Goal: Find specific page/section: Find specific page/section

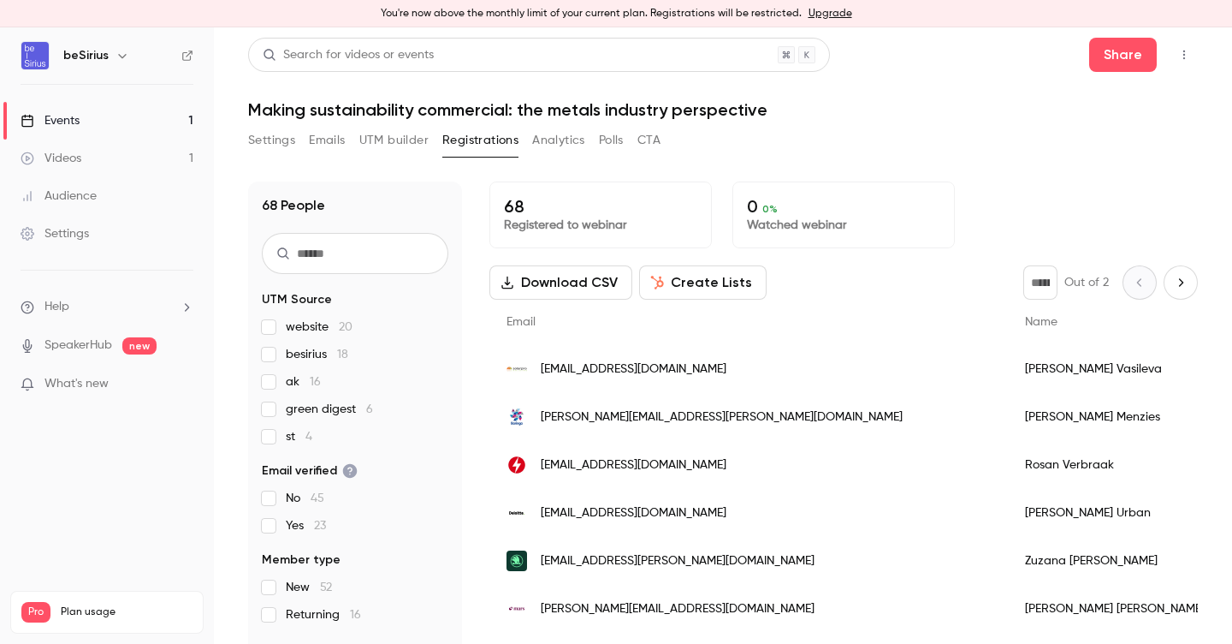
scroll to position [171, 0]
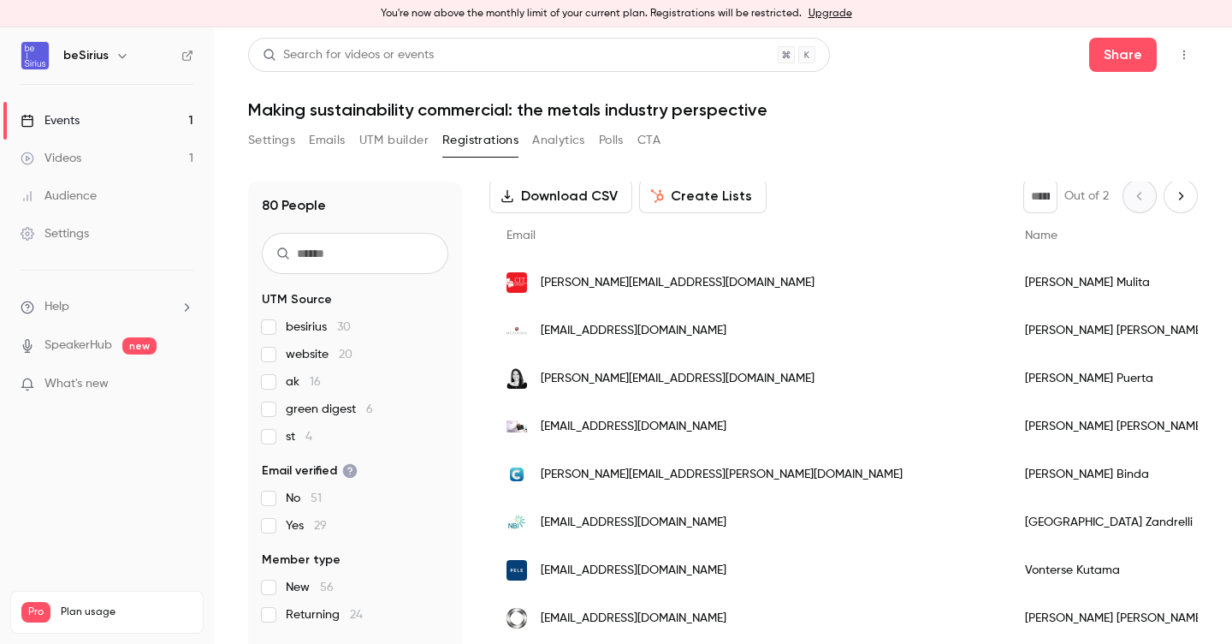
scroll to position [87, 0]
click at [318, 247] on input "text" at bounding box center [355, 253] width 187 height 41
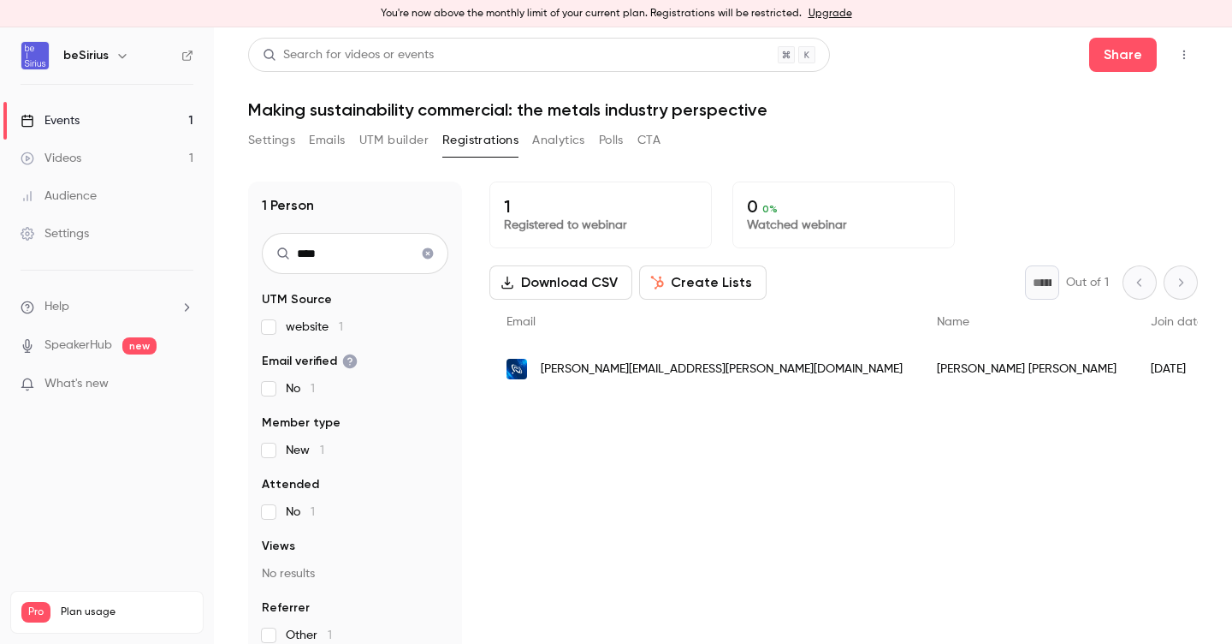
scroll to position [0, 0]
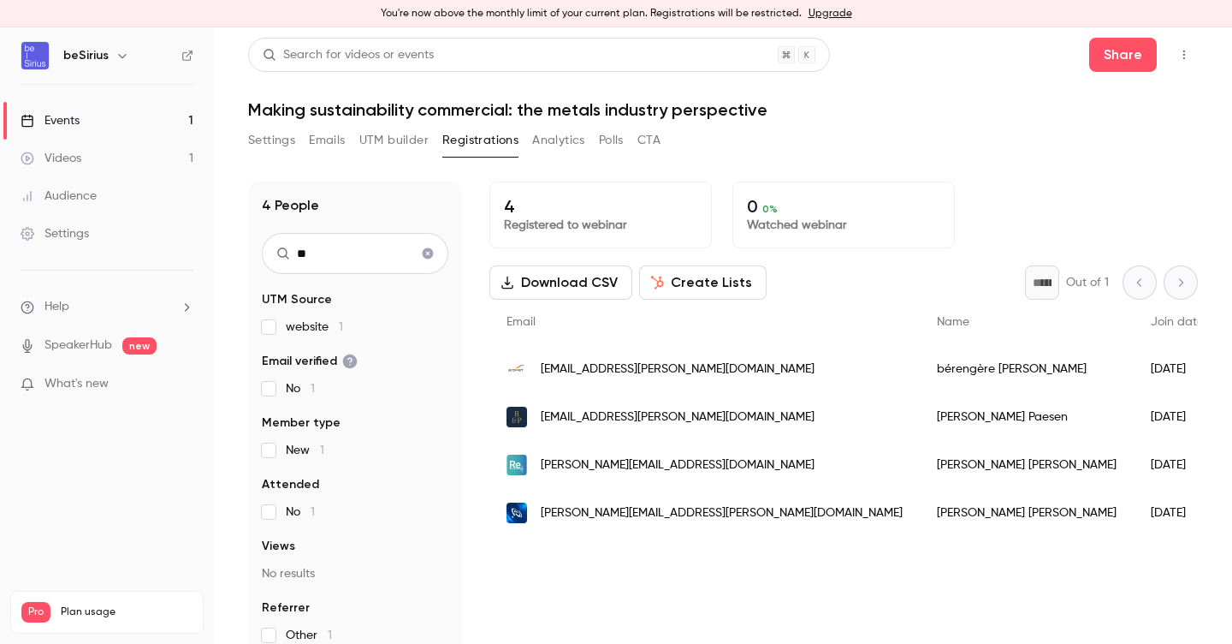
type input "*"
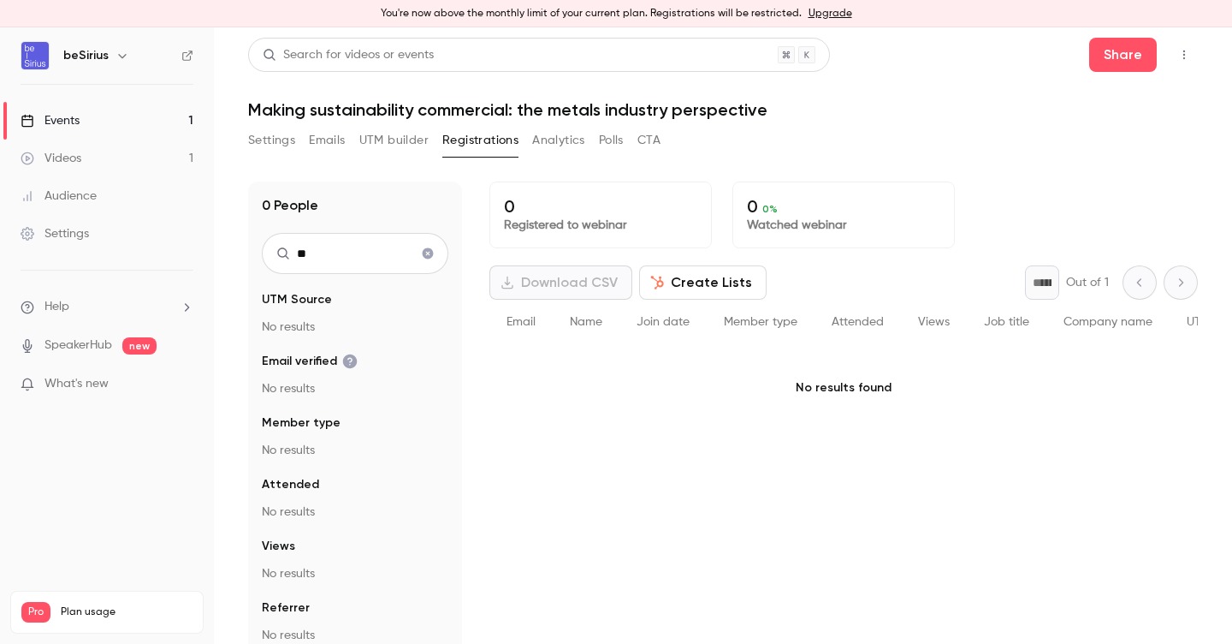
type input "*"
